Goal: Task Accomplishment & Management: Complete application form

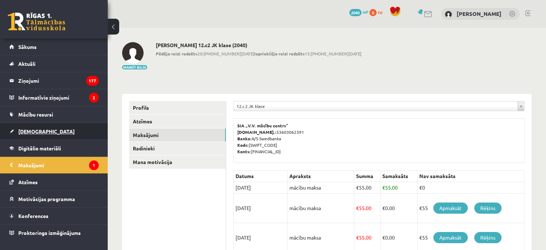
click at [35, 126] on link "[DEMOGRAPHIC_DATA]" at bounding box center [53, 131] width 89 height 17
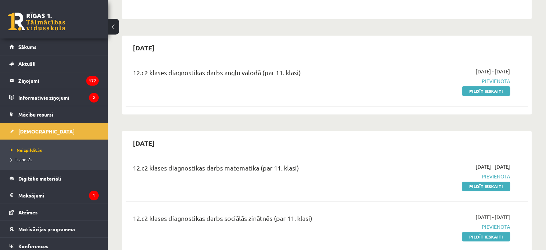
scroll to position [247, 0]
click at [499, 91] on link "Pildīt ieskaiti" at bounding box center [486, 91] width 48 height 9
drag, startPoint x: 471, startPoint y: 93, endPoint x: 305, endPoint y: 24, distance: 179.7
click at [471, 93] on link "Pildīt ieskaiti" at bounding box center [486, 91] width 48 height 9
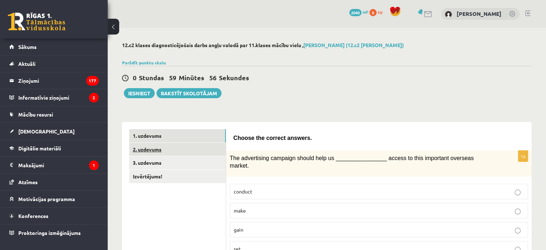
click at [154, 146] on link "2. uzdevums" at bounding box center [177, 149] width 97 height 13
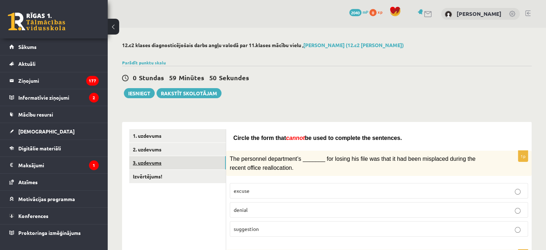
click at [141, 163] on link "3. uzdevums" at bounding box center [177, 162] width 97 height 13
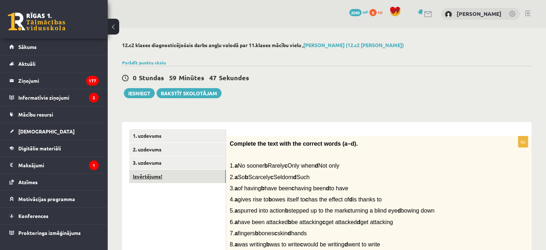
click at [154, 182] on link "Izvērtējums!" at bounding box center [177, 176] width 97 height 13
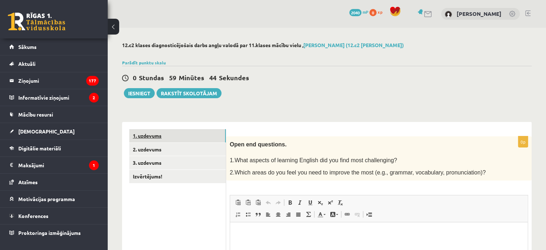
click at [161, 133] on link "1. uzdevums" at bounding box center [177, 135] width 97 height 13
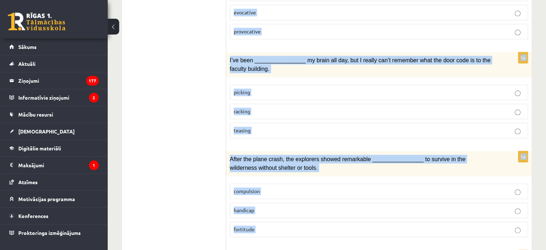
scroll to position [1109, 0]
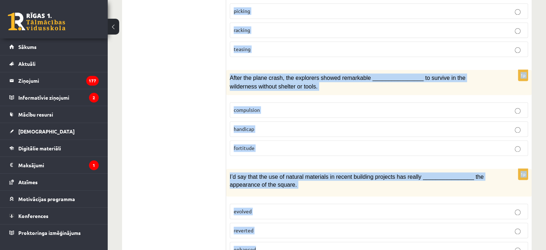
drag, startPoint x: 233, startPoint y: 136, endPoint x: 366, endPoint y: 267, distance: 185.9
copy form "Loremi dol sitamet consect. 8a Eli seddoeiusmo temporin utlabo etdo ma ________…"
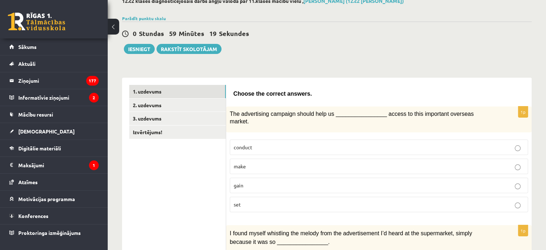
scroll to position [46, 0]
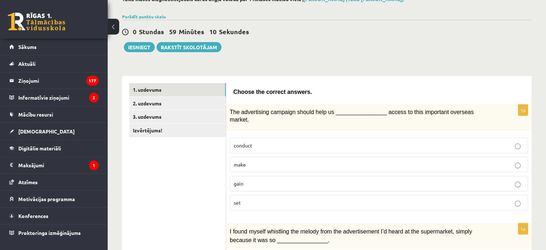
click at [276, 176] on label "gain" at bounding box center [379, 183] width 299 height 15
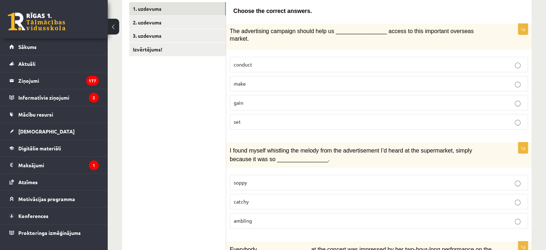
scroll to position [164, 0]
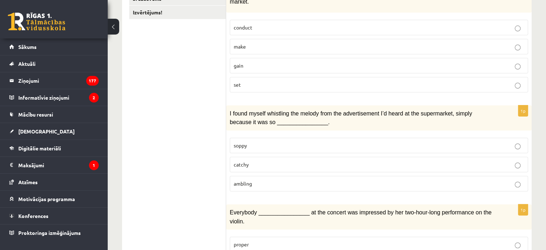
click at [279, 161] on p "catchy" at bounding box center [379, 165] width 291 height 8
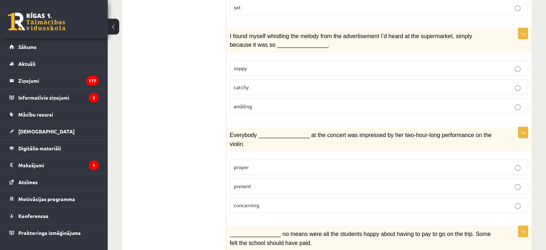
scroll to position [251, 0]
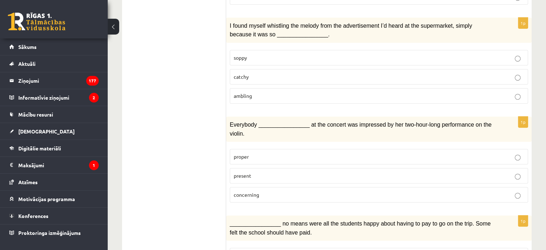
click at [290, 172] on p "present" at bounding box center [379, 176] width 291 height 8
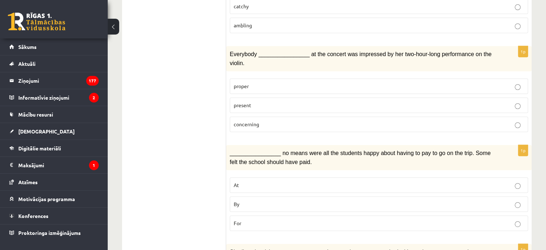
scroll to position [329, 0]
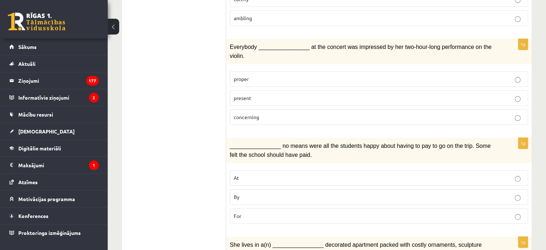
click at [239, 189] on label "By" at bounding box center [379, 196] width 299 height 15
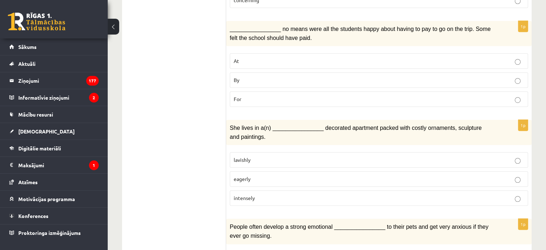
click at [251, 156] on p "lavishly" at bounding box center [379, 160] width 291 height 8
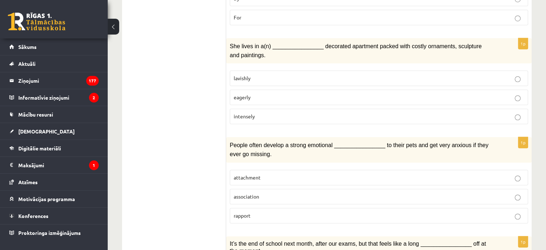
click at [291, 174] on p "attachment" at bounding box center [379, 178] width 291 height 8
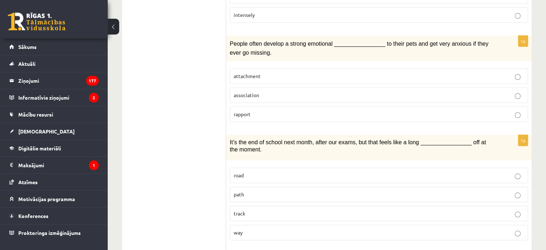
scroll to position [629, 0]
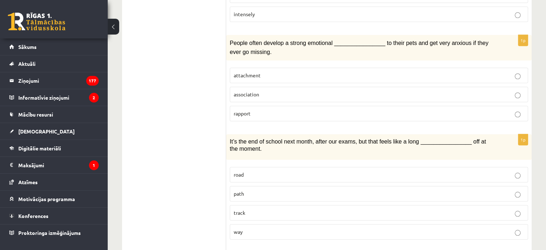
click at [247, 228] on p "way" at bounding box center [379, 232] width 291 height 8
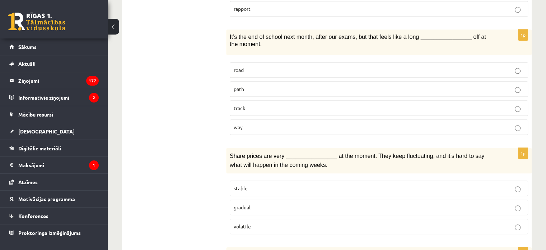
scroll to position [735, 0]
click at [305, 222] on p "volatile" at bounding box center [379, 226] width 291 height 8
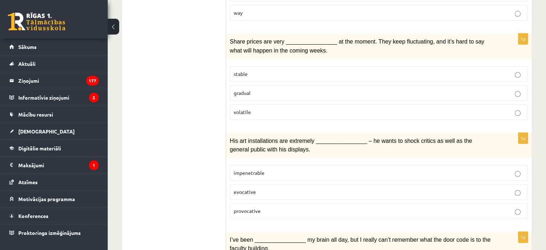
scroll to position [853, 0]
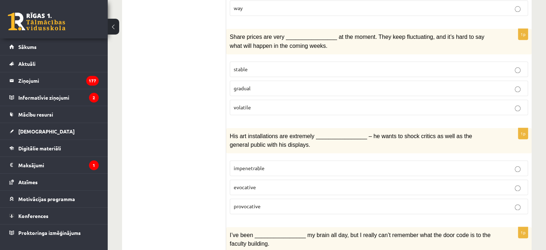
click at [283, 202] on p "provocative" at bounding box center [379, 206] width 291 height 8
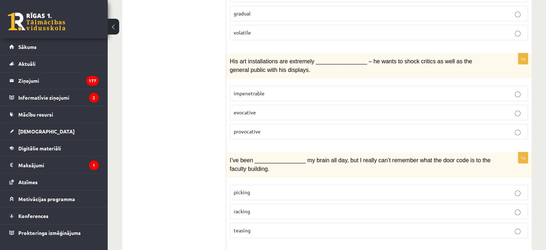
click at [304, 207] on p "racking" at bounding box center [379, 211] width 291 height 8
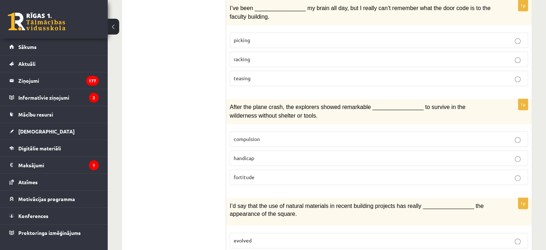
scroll to position [1081, 0]
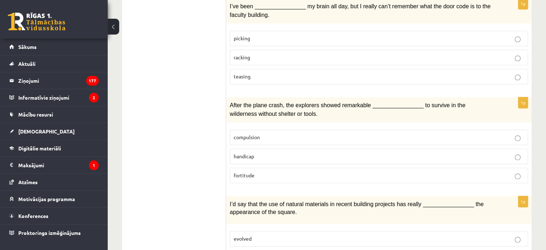
click at [312, 171] on p "fortitude" at bounding box center [379, 175] width 291 height 8
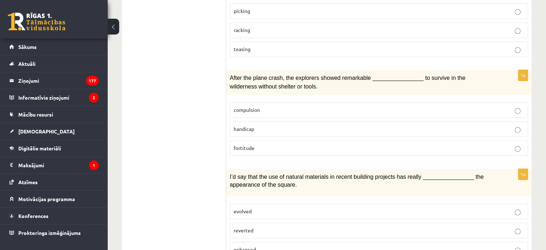
click at [279, 245] on p "enhanced" at bounding box center [379, 249] width 291 height 8
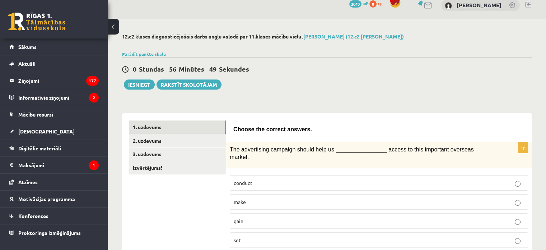
scroll to position [0, 0]
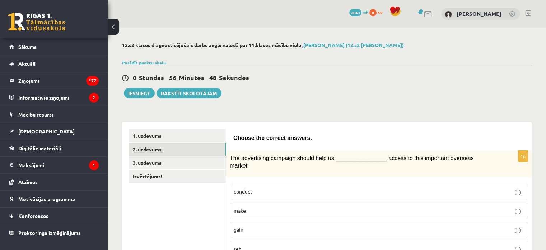
click at [162, 151] on link "2. uzdevums" at bounding box center [177, 149] width 97 height 13
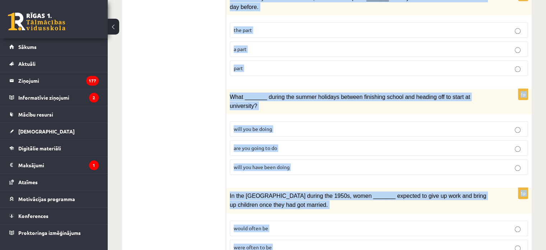
scroll to position [844, 0]
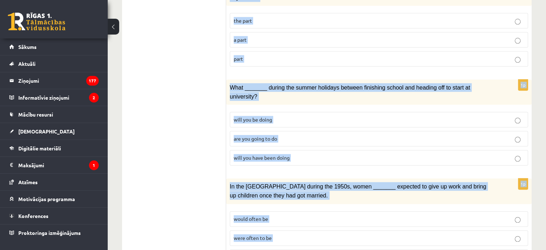
drag, startPoint x: 230, startPoint y: 125, endPoint x: 317, endPoint y: 212, distance: 122.9
copy form "Circle the form that cannot be used to complete the sentences. 1p The personnel…"
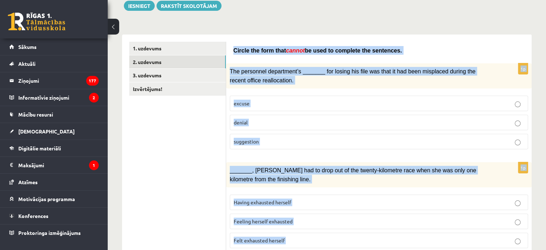
scroll to position [0, 0]
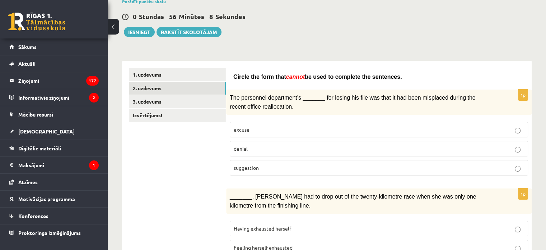
scroll to position [61, 0]
click at [358, 144] on p "denial" at bounding box center [379, 148] width 291 height 8
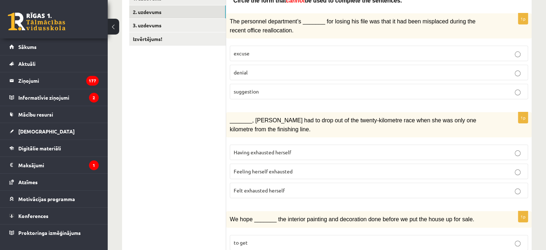
scroll to position [138, 0]
click at [311, 188] on p "Felt exhausted herself" at bounding box center [379, 190] width 291 height 8
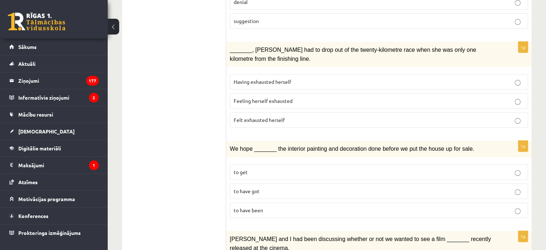
scroll to position [208, 0]
click at [328, 202] on label "to have been" at bounding box center [379, 209] width 299 height 15
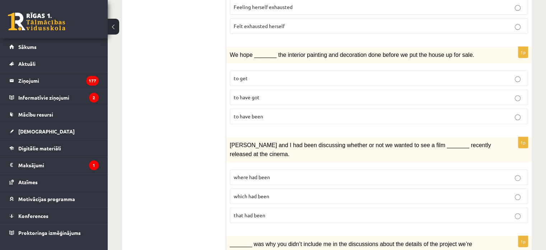
scroll to position [302, 0]
click at [315, 173] on p "where had been" at bounding box center [379, 177] width 291 height 8
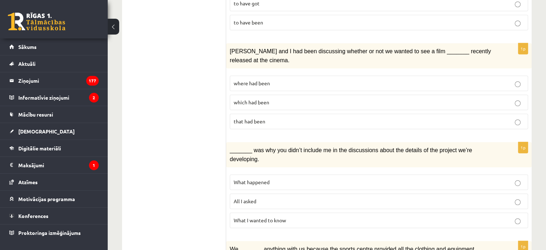
scroll to position [397, 0]
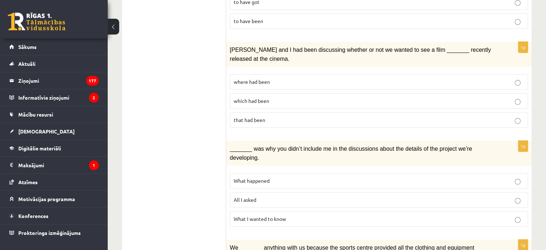
click at [320, 196] on p "All I asked" at bounding box center [379, 200] width 291 height 8
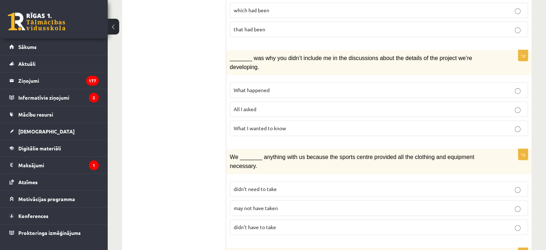
scroll to position [488, 0]
click at [318, 199] on label "may not have taken" at bounding box center [379, 206] width 299 height 15
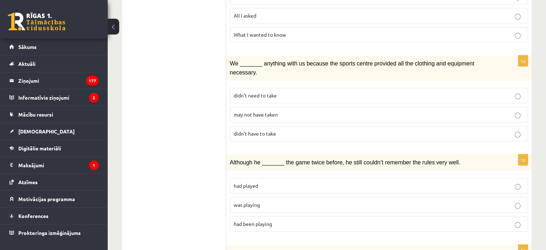
click at [296, 201] on p "was playing" at bounding box center [379, 205] width 291 height 8
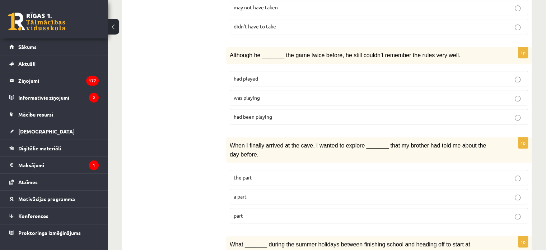
click at [328, 208] on label "part" at bounding box center [379, 215] width 299 height 15
drag, startPoint x: 395, startPoint y: 114, endPoint x: 438, endPoint y: 7, distance: 115.4
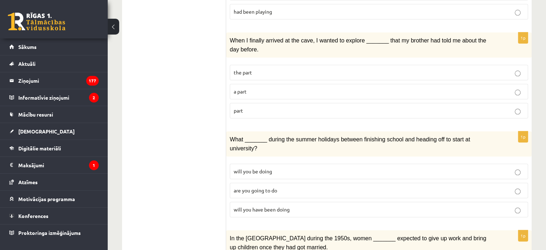
click at [320, 205] on p "will you have been doing" at bounding box center [379, 209] width 291 height 8
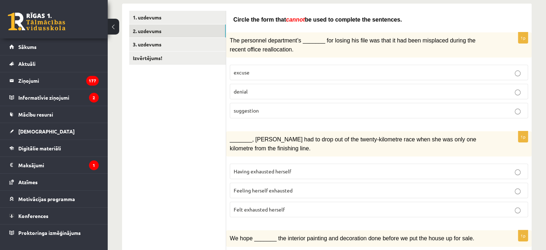
scroll to position [0, 0]
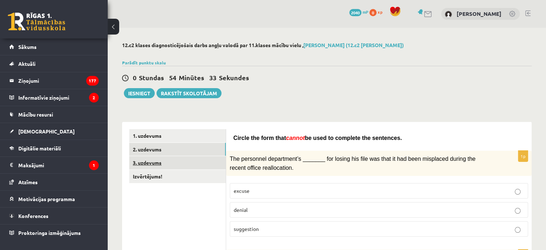
click at [154, 163] on link "3. uzdevums" at bounding box center [177, 162] width 97 height 13
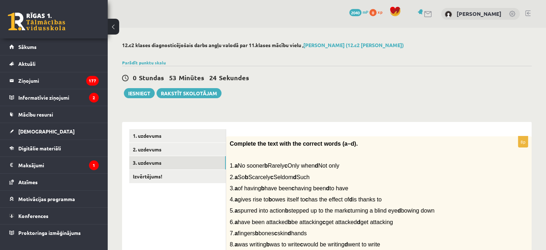
drag, startPoint x: 230, startPoint y: 141, endPoint x: 466, endPoint y: 199, distance: 242.6
click at [466, 199] on div "Complete the text with the correct words (a–d). 1. a No sooner b Rarely c Only …" at bounding box center [379, 195] width 306 height 119
click at [471, 151] on p at bounding box center [361, 154] width 263 height 7
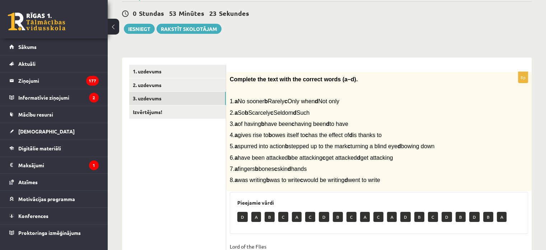
scroll to position [63, 0]
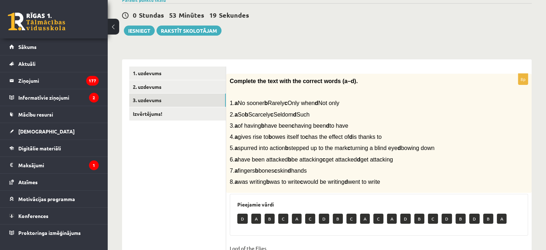
drag, startPoint x: 229, startPoint y: 80, endPoint x: 420, endPoint y: 183, distance: 216.3
click at [420, 183] on div "Complete the text with the correct words (a–d). 1. a No sooner b Rarely c Only …" at bounding box center [379, 133] width 306 height 119
copy div "Complete the text with the correct words (a–d). 1. a No sooner b Rarely c Only …"
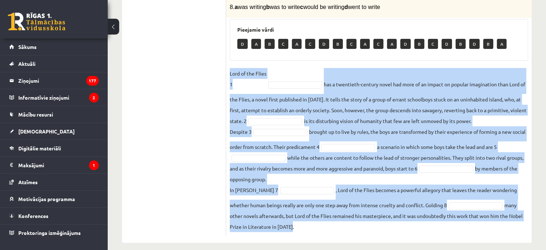
scroll to position [244, 0]
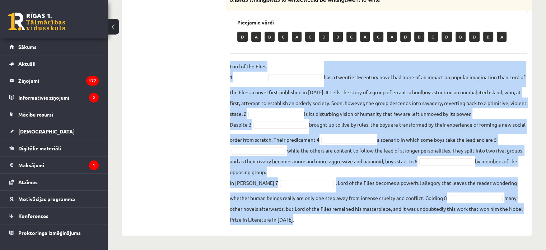
drag, startPoint x: 230, startPoint y: 97, endPoint x: 295, endPoint y: 232, distance: 150.9
click at [295, 232] on div "8p Complete the text with the correct words (a–d). 1. a No sooner b Rarely c On…" at bounding box center [379, 57] width 306 height 358
copy fieldset "Lord of the Flies 1 has a twentieth-century novel had more of an impact on popu…"
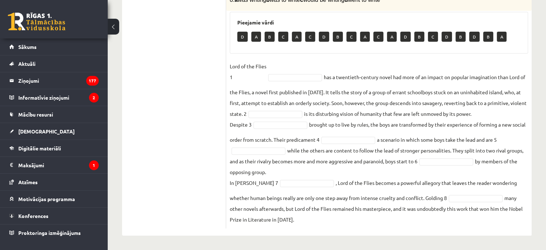
click at [528, 44] on div "Pieejamie vārdi D A B C A C D B C A C A D B C D B D B A" at bounding box center [379, 33] width 299 height 42
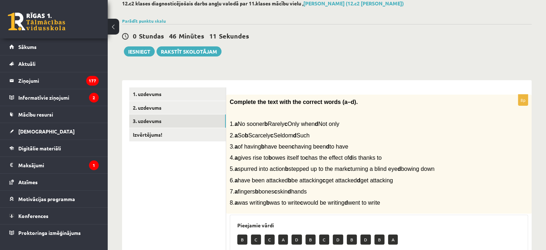
scroll to position [0, 0]
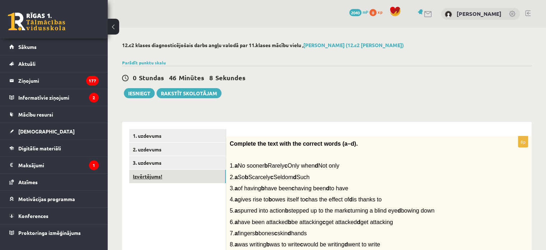
click at [161, 177] on link "Izvērtējums!" at bounding box center [177, 176] width 97 height 13
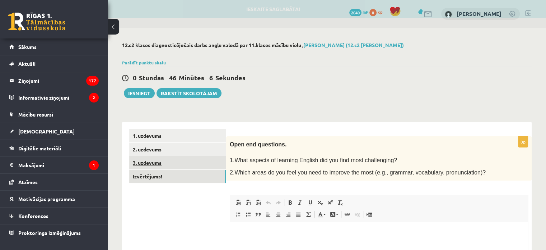
click at [159, 167] on link "3. uzdevums" at bounding box center [177, 162] width 97 height 13
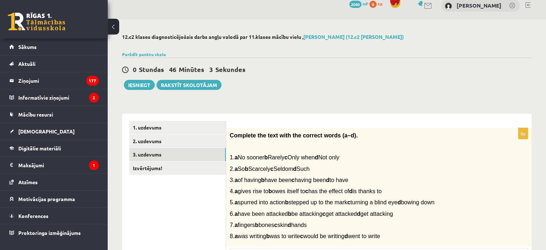
scroll to position [4, 0]
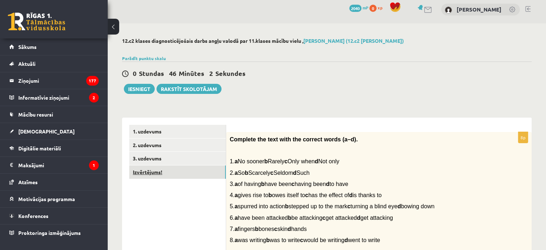
click at [155, 174] on link "Izvērtējums!" at bounding box center [177, 171] width 97 height 13
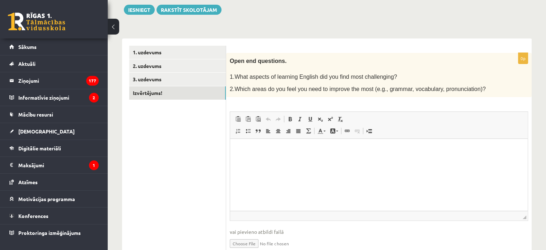
scroll to position [83, 0]
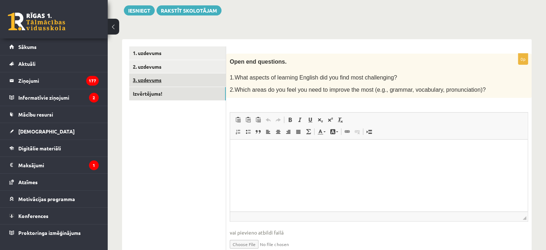
click at [147, 80] on link "3. uzdevums" at bounding box center [177, 79] width 97 height 13
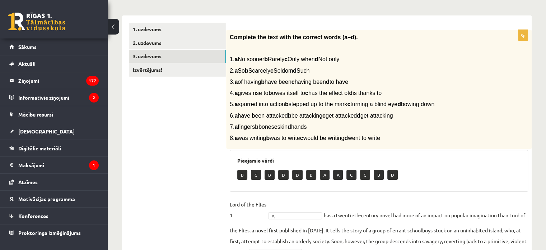
scroll to position [105, 0]
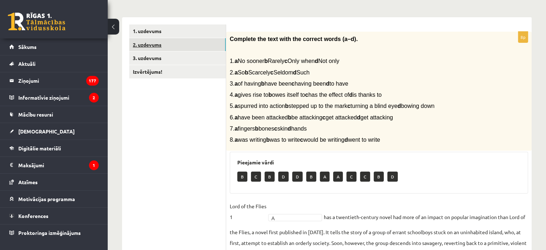
click at [151, 46] on link "2. uzdevums" at bounding box center [177, 44] width 97 height 13
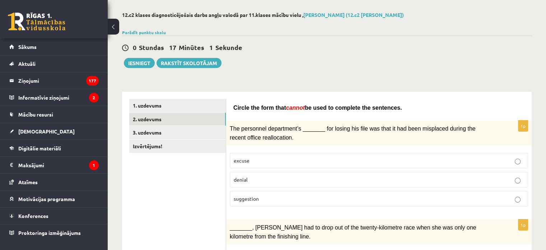
scroll to position [17, 0]
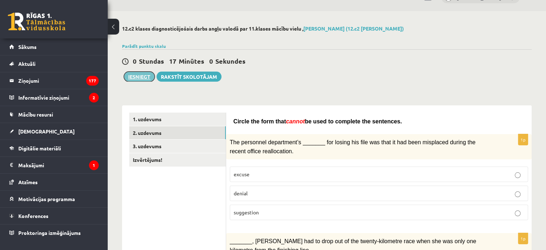
click at [140, 74] on button "Iesniegt" at bounding box center [139, 76] width 31 height 10
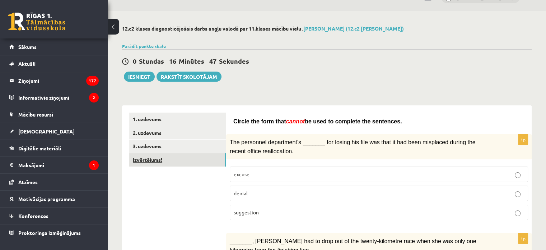
click at [174, 163] on link "Izvērtējums!" at bounding box center [177, 159] width 97 height 13
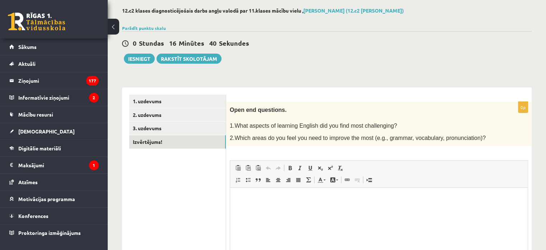
scroll to position [32, 0]
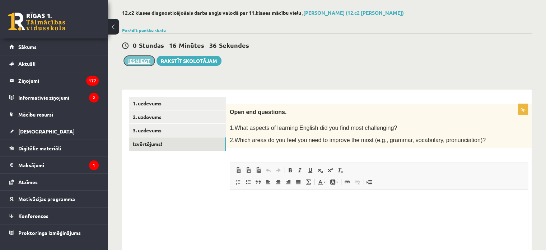
click at [145, 61] on button "Iesniegt" at bounding box center [139, 61] width 31 height 10
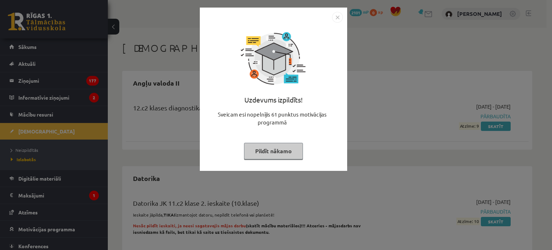
click at [287, 154] on button "Pildīt nākamo" at bounding box center [273, 151] width 59 height 17
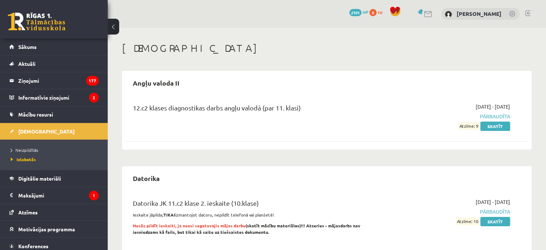
click at [492, 132] on div "12.c2 klases diagnostikas darbs angļu valodā (par 11. klasi) 2025-09-16 - 2025-…" at bounding box center [327, 116] width 403 height 41
click at [498, 128] on link "Skatīt" at bounding box center [496, 125] width 30 height 9
